Goal: Navigation & Orientation: Find specific page/section

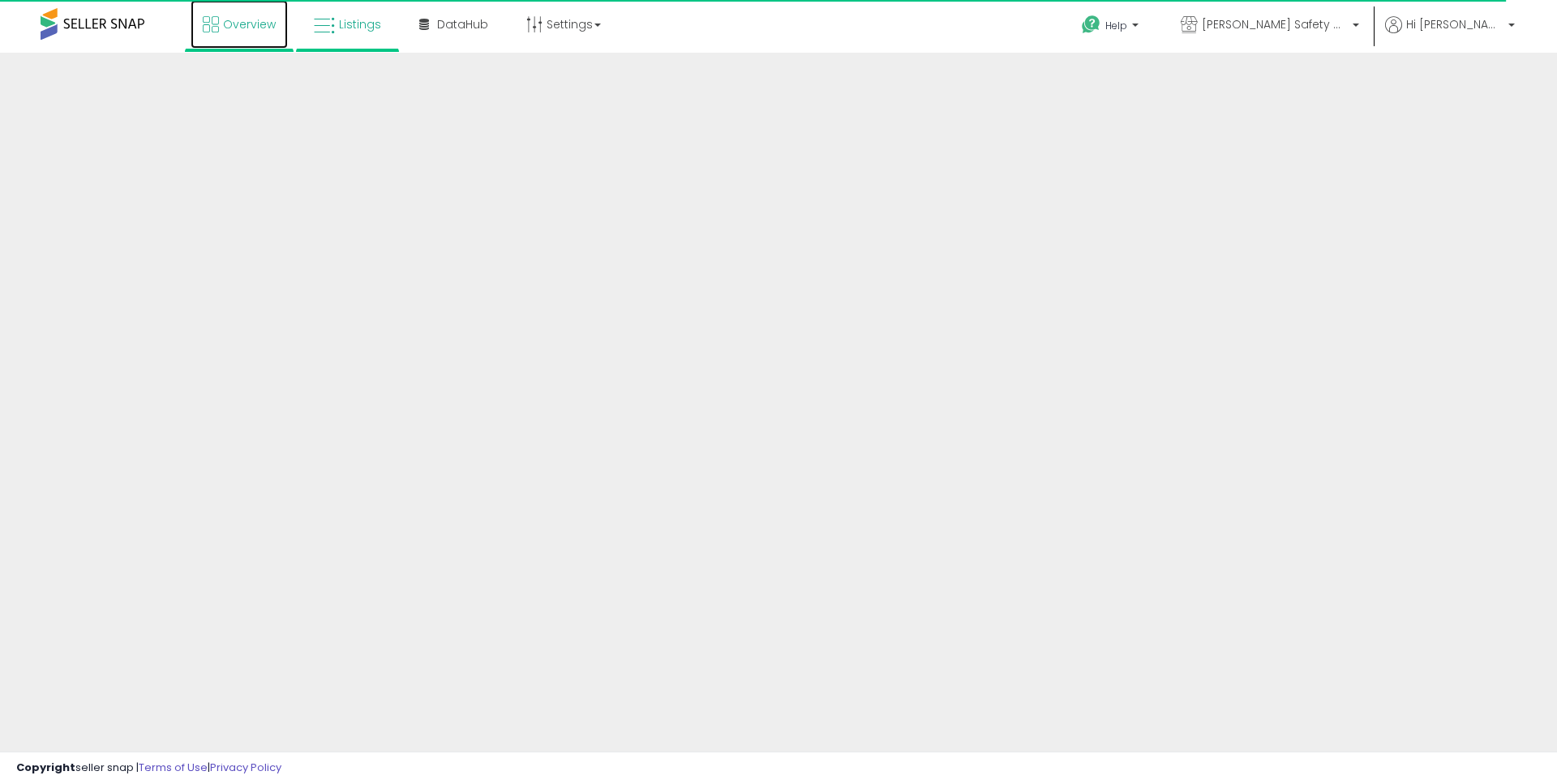
click at [252, 23] on span "Overview" at bounding box center [249, 25] width 53 height 17
